Goal: Task Accomplishment & Management: Use online tool/utility

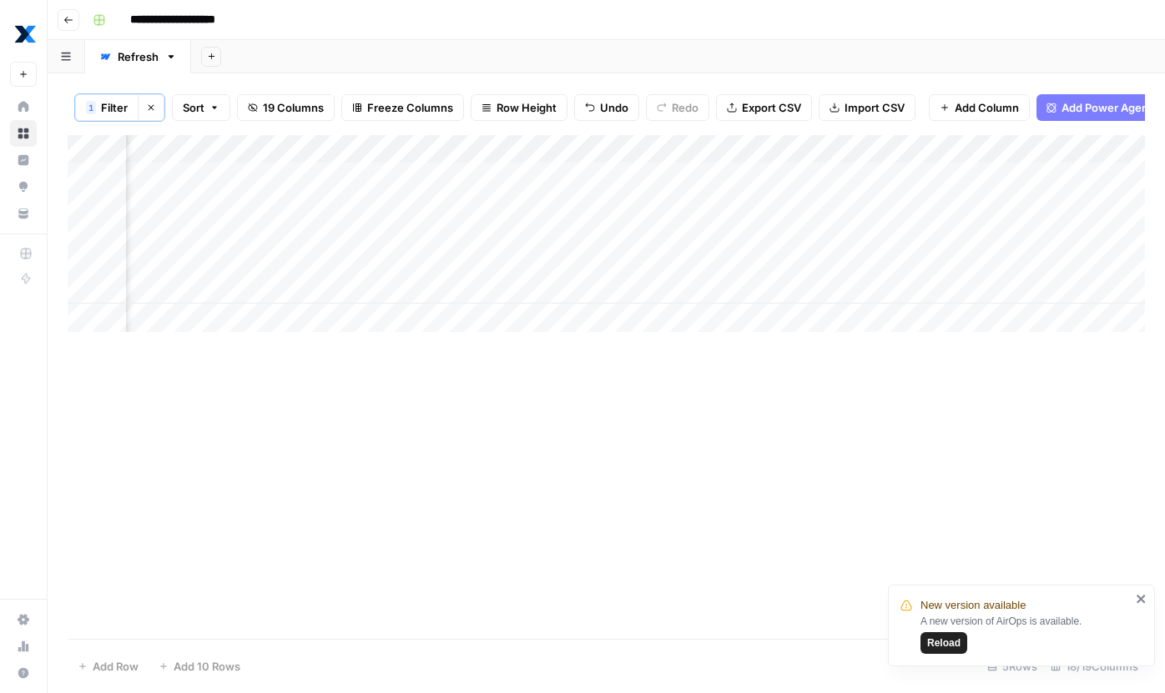
scroll to position [0, 2217]
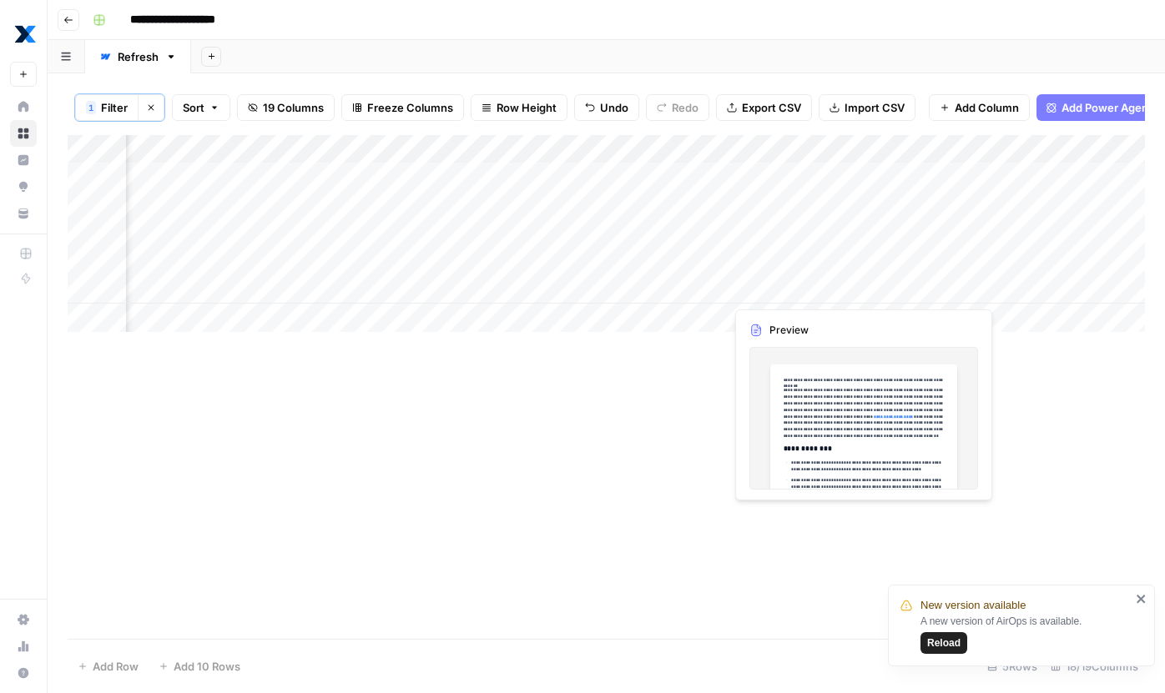
click at [784, 294] on div "Add Column" at bounding box center [606, 233] width 1077 height 197
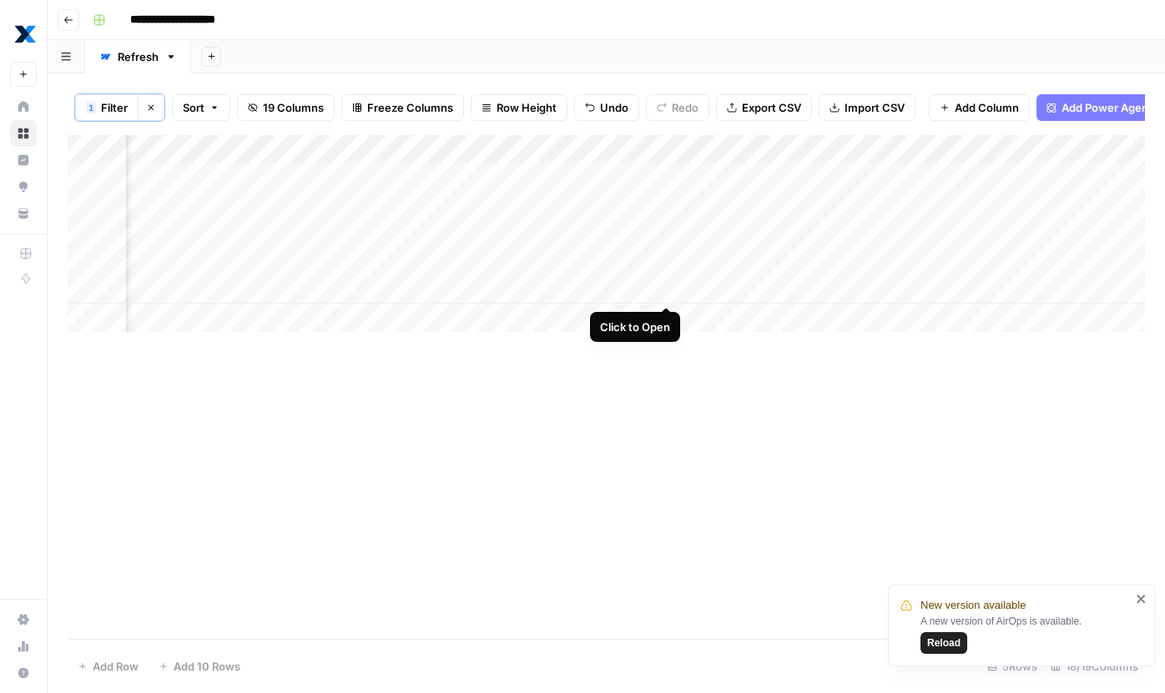
click at [661, 291] on div "Add Column" at bounding box center [606, 233] width 1077 height 197
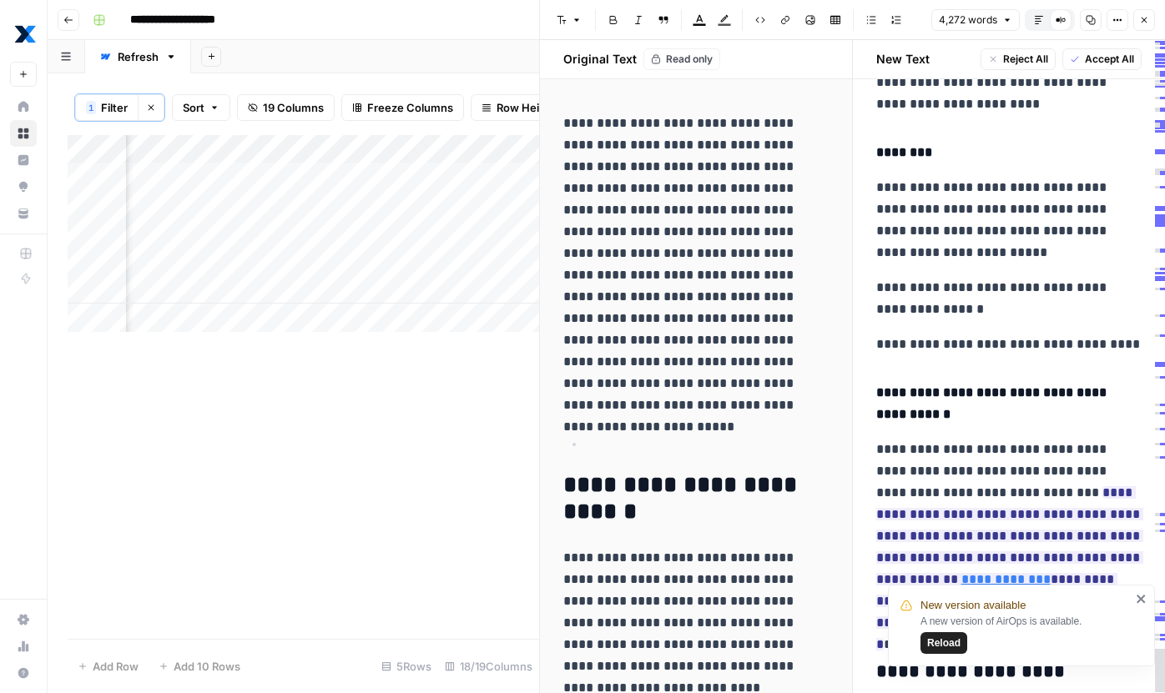
scroll to position [9805, 0]
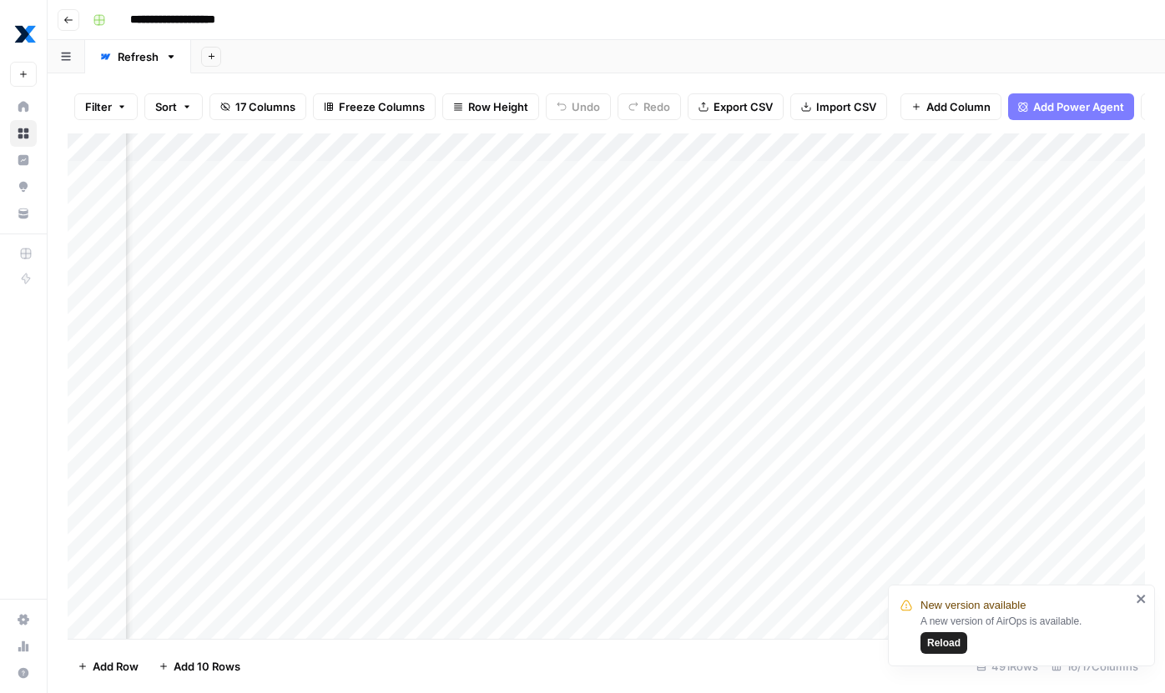
scroll to position [0, 1808]
